Goal: Communication & Community: Answer question/provide support

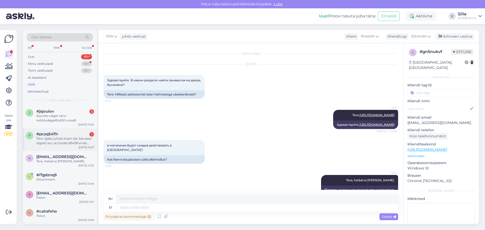
scroll to position [19, 0]
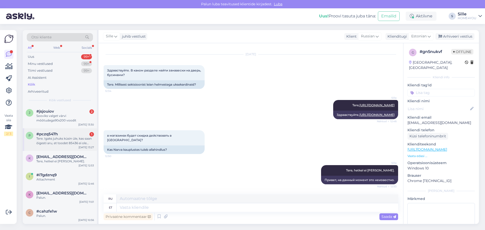
click at [64, 138] on div "Tere. Igaks juhuks küsin üle, kas saan õigesti aru, et toodet 85436 ei ole võim…" at bounding box center [65, 140] width 58 height 9
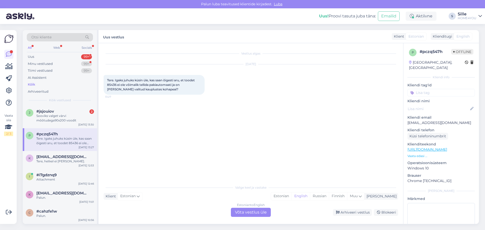
scroll to position [0, 0]
click at [242, 208] on div "Estonian to English Võta vestlus üle" at bounding box center [251, 212] width 40 height 9
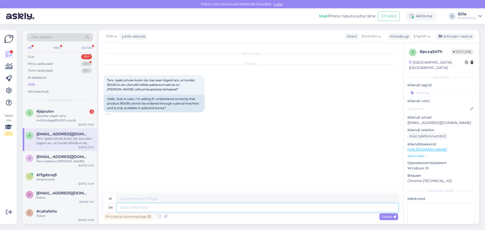
click at [181, 209] on textarea at bounding box center [257, 207] width 281 height 9
click at [423, 36] on span "English" at bounding box center [420, 37] width 13 height 6
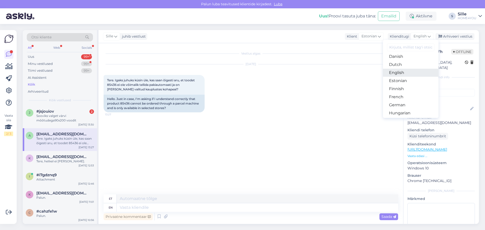
scroll to position [51, 0]
click at [401, 72] on link "Estonian" at bounding box center [411, 73] width 56 height 8
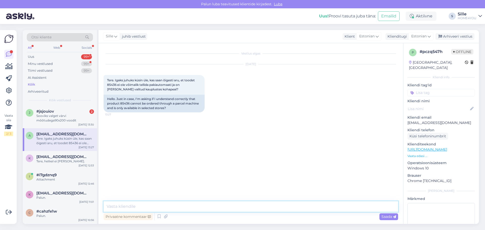
click at [241, 203] on textarea at bounding box center [251, 206] width 295 height 11
click at [219, 208] on textarea "Tere" at bounding box center [251, 206] width 295 height 11
type textarea "Tere, kahjuks jah soovitud toode pealaost otsa saanud, saada ainult kauplustes:"
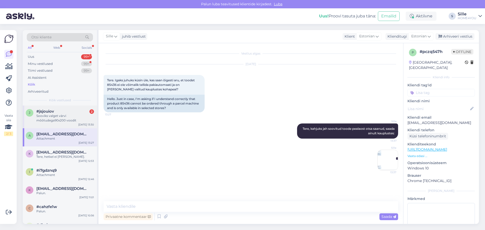
click at [54, 117] on div "Sooviks valget värvi mõõtudega90x200 voodit" at bounding box center [65, 118] width 58 height 9
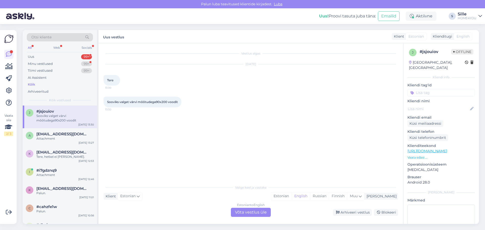
click at [420, 149] on link "[URL][DOMAIN_NAME]" at bounding box center [428, 151] width 40 height 5
click at [246, 211] on div "Estonian to English Võta vestlus üle" at bounding box center [251, 212] width 40 height 9
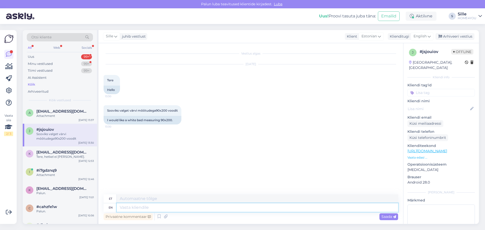
click at [180, 209] on textarea at bounding box center [257, 207] width 281 height 9
type textarea "Tere"
type textarea "Tere,"
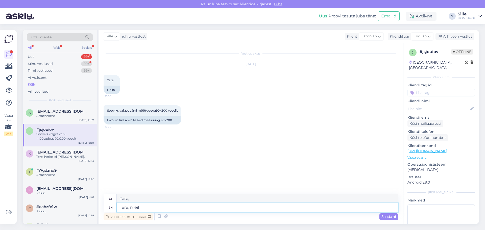
type textarea "Tere, meil o"
type textarea "Tere, meil"
type textarea "Tere, meil on p"
type textarea "Tere, meil on"
type textarea "Tere, meil on pakkuda"
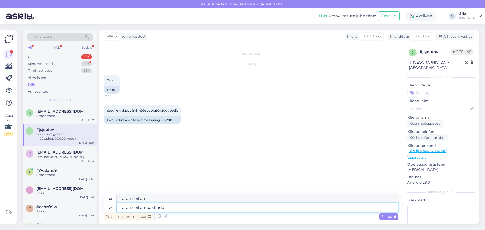
type textarea "Tere, meil on pakkuda"
type textarea "Tere, meil on pakkuda beež"
type textarea "Tere, meil on pakkuda mesilane"
type textarea "Tere, meil on pakkuda beeži"
type textarea "Tere, meil on pakuda beeži"
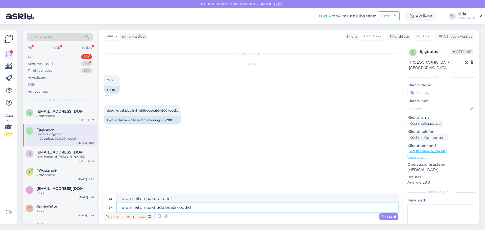
type textarea "Tere, meil on pakkuda beeži voodidt"
type textarea "Tere, meil on pakkuda beeži voodit:"
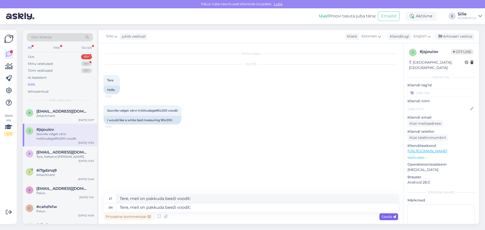
click at [386, 217] on span "Saada" at bounding box center [388, 216] width 15 height 5
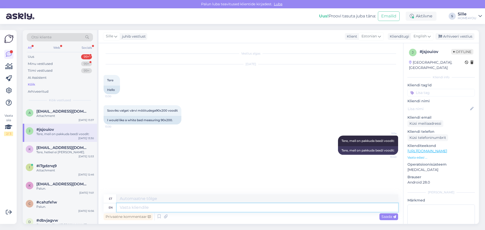
paste textarea "[URL][DOMAIN_NAME]"
type textarea "[URL][DOMAIN_NAME]"
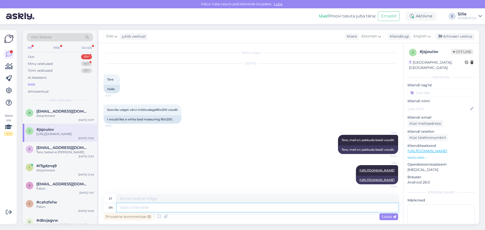
paste textarea "[URL][DOMAIN_NAME][PERSON_NAME]"
type textarea "[URL][DOMAIN_NAME][PERSON_NAME]"
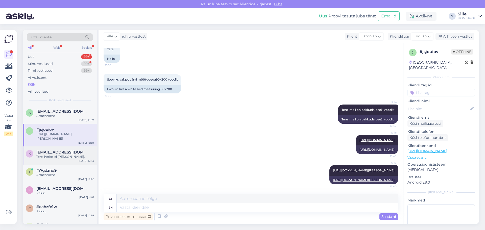
drag, startPoint x: 62, startPoint y: 157, endPoint x: 65, endPoint y: 164, distance: 7.9
click at [62, 157] on div "Tere, hetkel ei [PERSON_NAME]." at bounding box center [65, 157] width 58 height 5
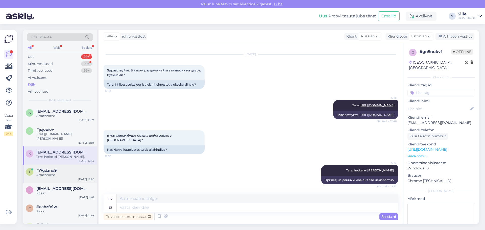
click at [69, 175] on div "Attachment" at bounding box center [65, 175] width 58 height 5
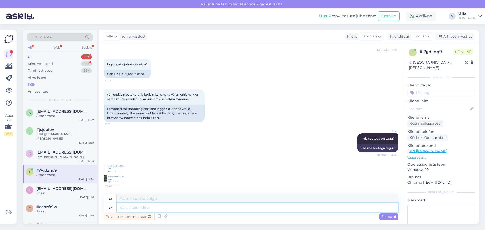
click at [187, 211] on textarea at bounding box center [257, 207] width 281 height 9
type textarea "K"
type textarea "Kas o"
type textarea "Kas"
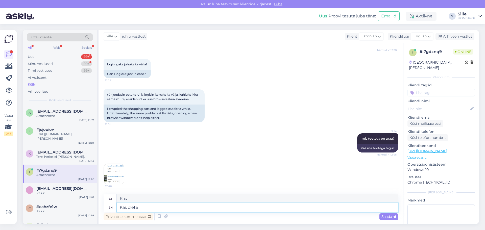
type textarea "Kas olete s"
type textarea "Kas olete"
type textarea "Kas olete sisseloginud k"
type textarea "Kas olete sisse loginud"
type textarea "Kas olete sisseloginud klient"
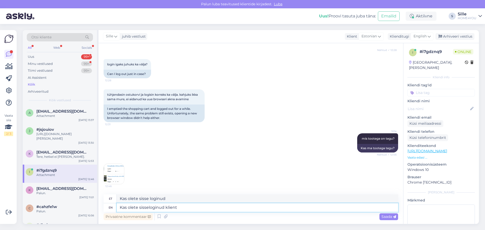
type textarea "Kas olete sisse loginud kliendi"
type textarea "Kas olete sisseloginud klient?"
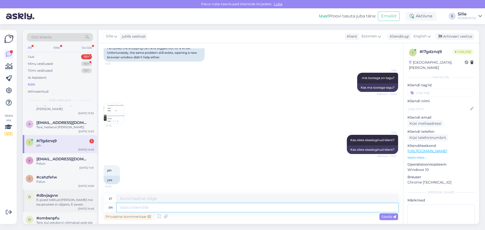
scroll to position [76, 0]
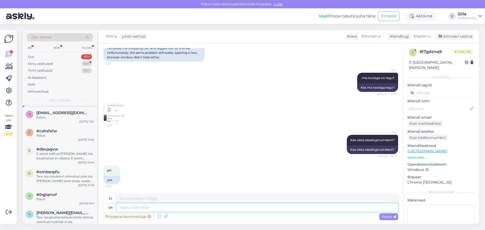
click at [194, 209] on textarea at bounding box center [257, 207] width 281 height 9
type textarea "teheke"
type textarea "teheke tellimus"
type textarea "tehte tellimus"
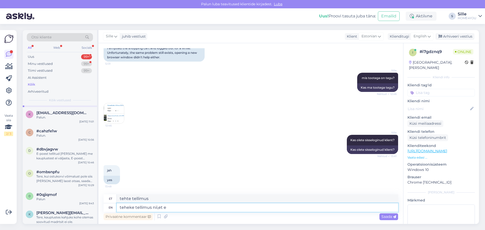
type textarea "teheke tellimus nii,et ei"
type textarea "tehte tellimus nii, et"
type textarea "teheke tellimus nii,et ei"
type textarea "teheke tellimus nii, et ei"
type textarea "teheke tellimus nii,et ei logio"
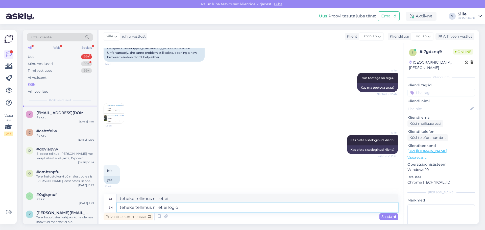
type textarea "teheke tellimus nii,et ei logo"
type textarea "teheke tellimus nii,et ei logio sisse"
type textarea "teheke tellimus nii,et ei logi sisse"
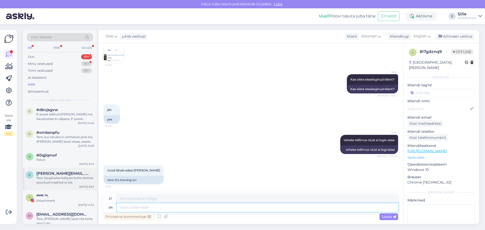
scroll to position [152, 0]
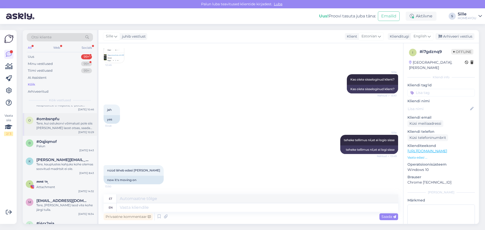
click at [60, 127] on div "Tere, kui ostukorvi võimalust pole siis [PERSON_NAME] laost otsas, saada ainult…" at bounding box center [65, 125] width 58 height 9
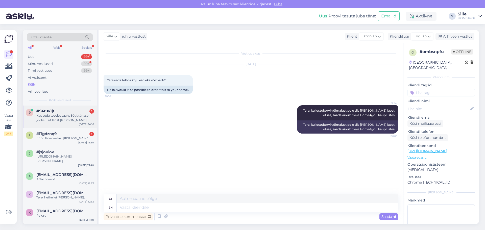
scroll to position [0, 0]
click at [58, 139] on div "nüüd läheb edasi [PERSON_NAME]" at bounding box center [65, 138] width 58 height 5
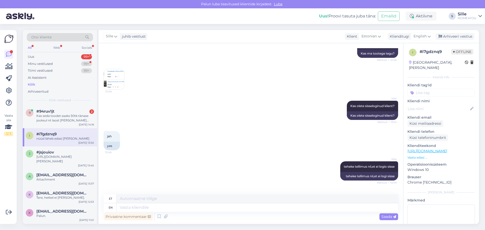
scroll to position [170, 0]
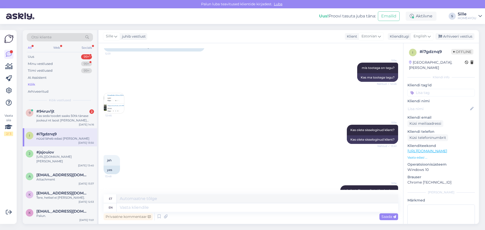
click at [115, 98] on img at bounding box center [114, 103] width 20 height 20
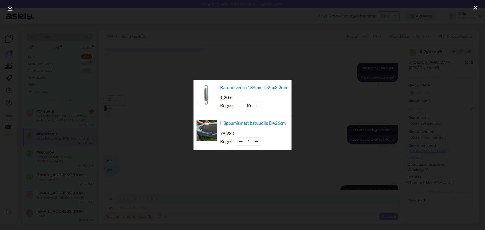
click at [475, 9] on icon at bounding box center [475, 8] width 4 height 7
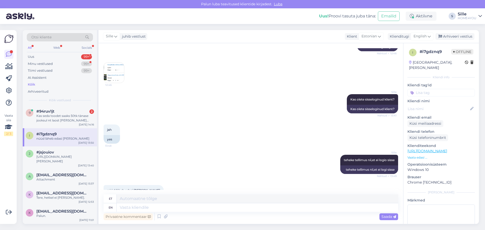
scroll to position [221, 0]
